Goal: Task Accomplishment & Management: Use online tool/utility

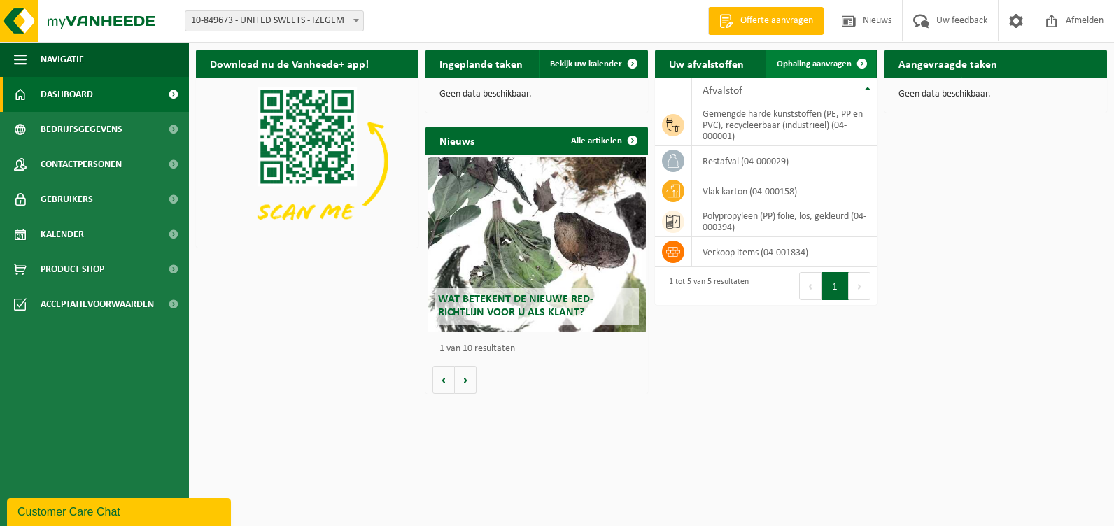
click at [794, 62] on span "Ophaling aanvragen" at bounding box center [814, 63] width 75 height 9
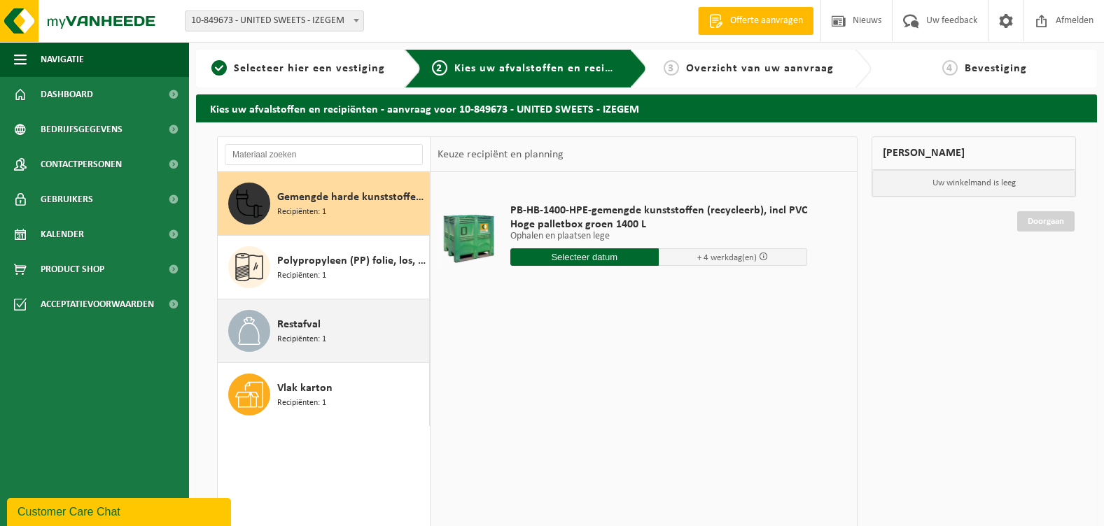
click at [295, 333] on span "Recipiënten: 1" at bounding box center [301, 339] width 49 height 13
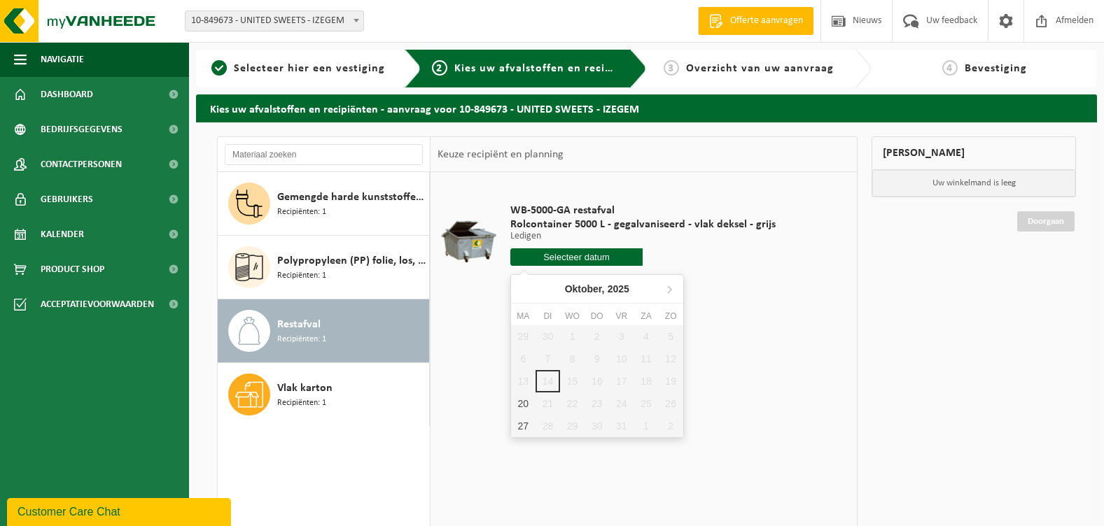
click at [567, 258] on input "text" at bounding box center [576, 256] width 133 height 17
click at [524, 404] on div "20" at bounding box center [523, 404] width 24 height 22
type input "Van [DATE]"
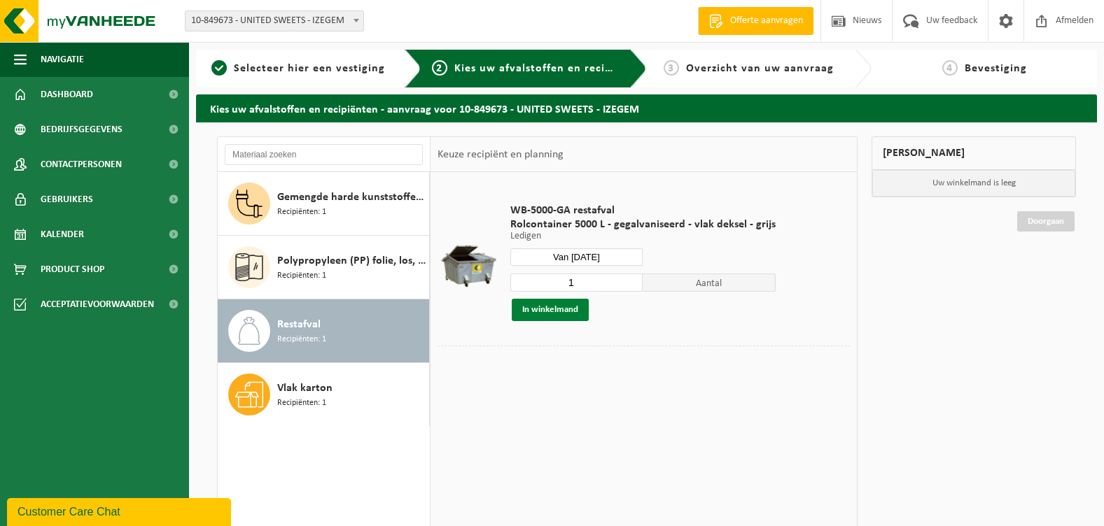
click at [547, 310] on button "In winkelmand" at bounding box center [550, 310] width 77 height 22
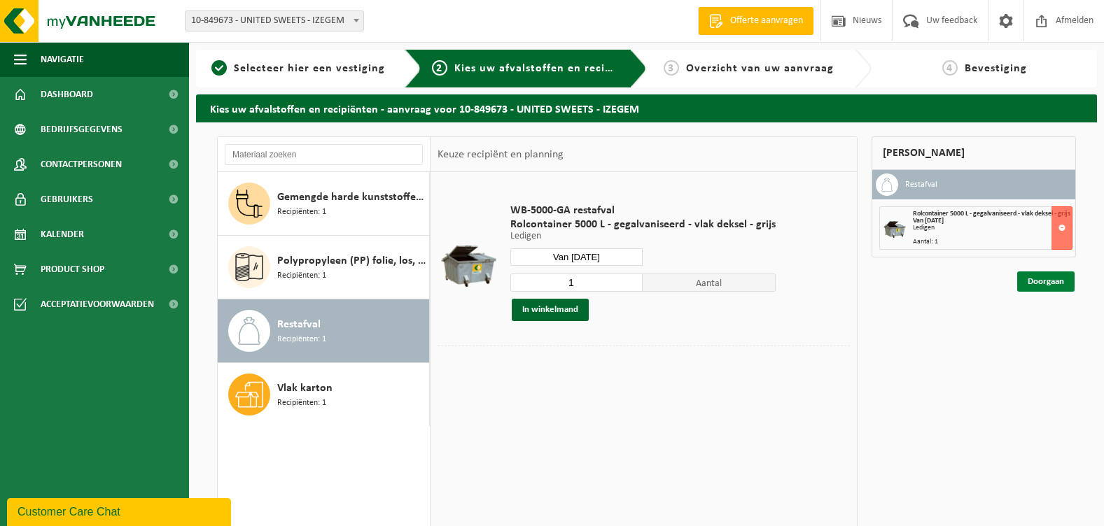
click at [1041, 289] on link "Doorgaan" at bounding box center [1045, 282] width 57 height 20
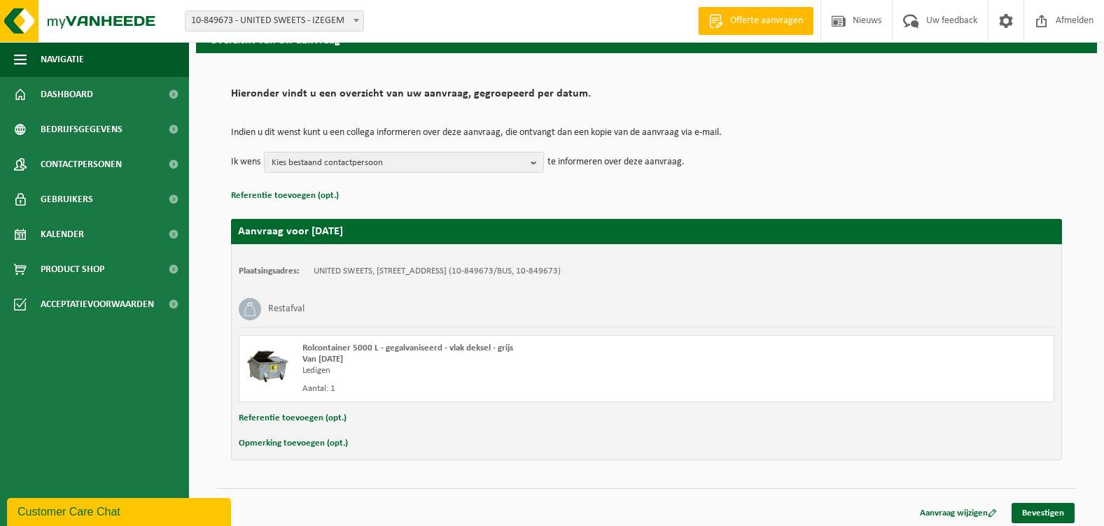
scroll to position [74, 0]
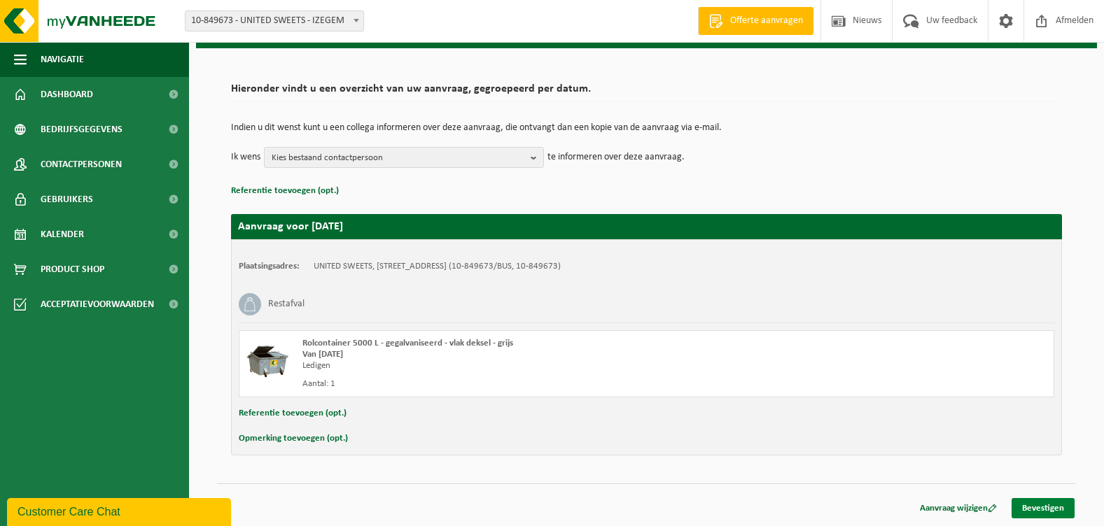
click at [1039, 510] on link "Bevestigen" at bounding box center [1042, 508] width 63 height 20
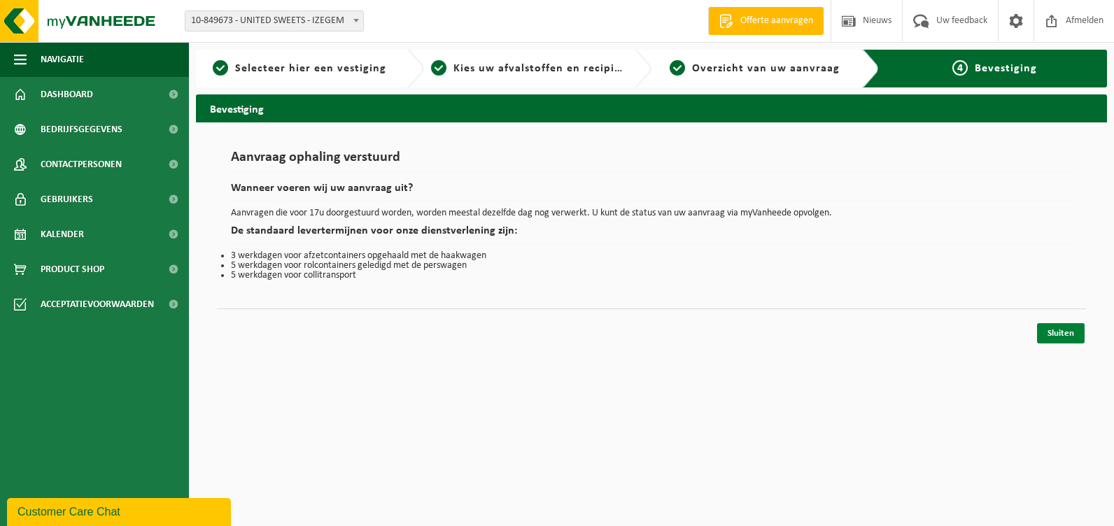
click at [1062, 332] on link "Sluiten" at bounding box center [1061, 333] width 48 height 20
